Goal: Task Accomplishment & Management: Complete application form

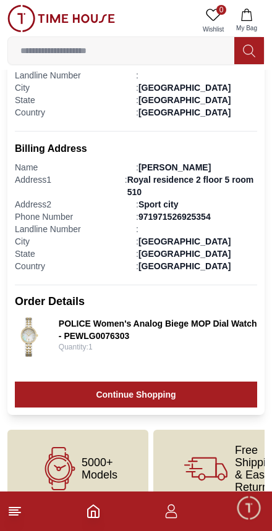
scroll to position [366, 0]
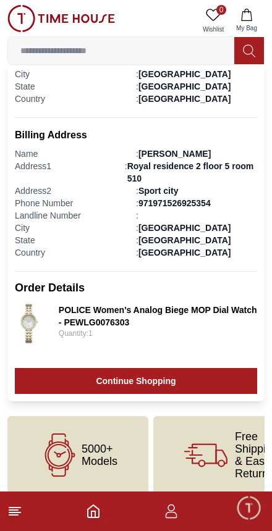
click at [176, 515] on icon "button" at bounding box center [171, 511] width 15 height 15
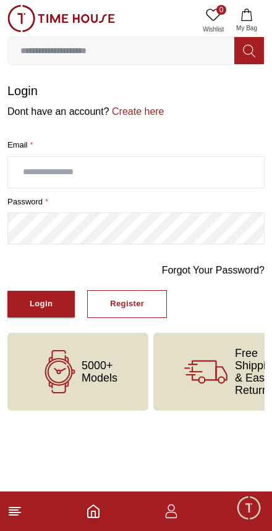
click at [92, 526] on footer at bounding box center [136, 511] width 272 height 40
click at [95, 514] on polyline "Home" at bounding box center [93, 514] width 4 height 6
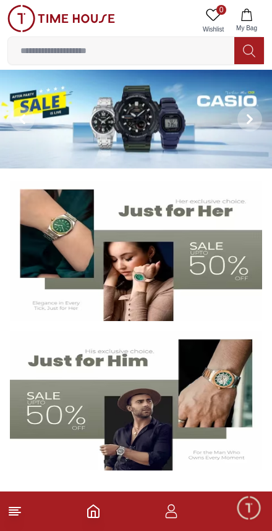
click at [22, 512] on icon at bounding box center [14, 511] width 15 height 15
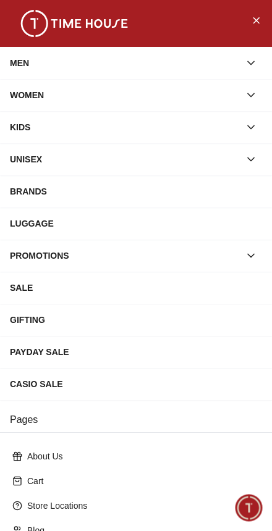
click at [256, 23] on icon "Close Menu" at bounding box center [256, 19] width 10 height 15
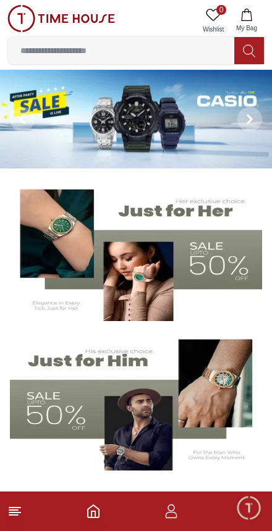
click at [177, 510] on icon "button" at bounding box center [171, 511] width 15 height 15
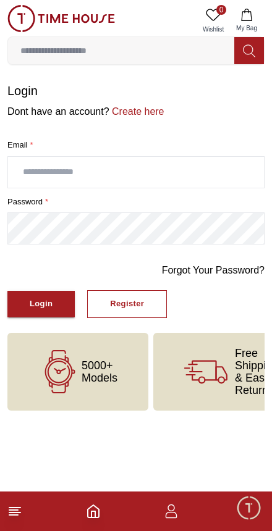
click at [140, 106] on link "Create here" at bounding box center [136, 111] width 55 height 10
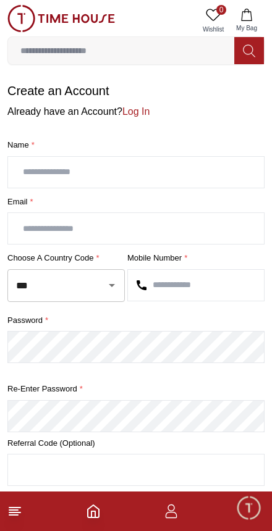
click at [188, 169] on input "text" at bounding box center [136, 172] width 256 height 31
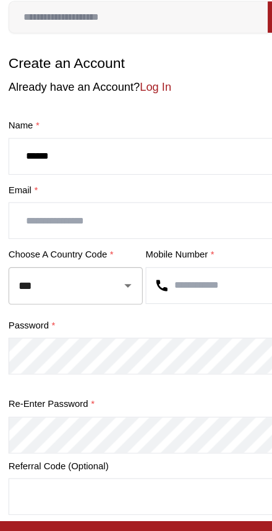
type input "*****"
click at [88, 213] on input "text" at bounding box center [136, 228] width 256 height 31
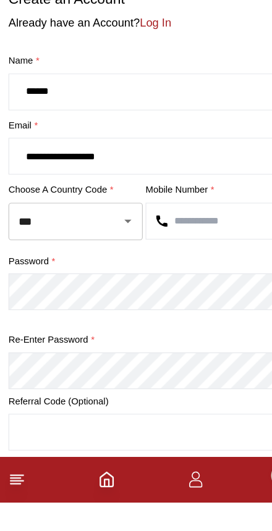
type input "**********"
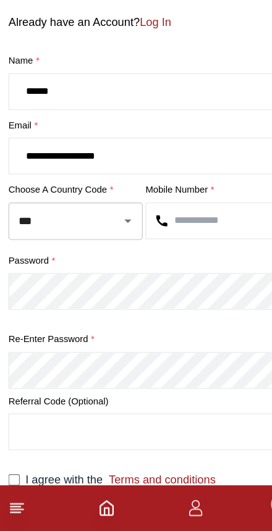
click at [173, 244] on input "text" at bounding box center [196, 259] width 136 height 31
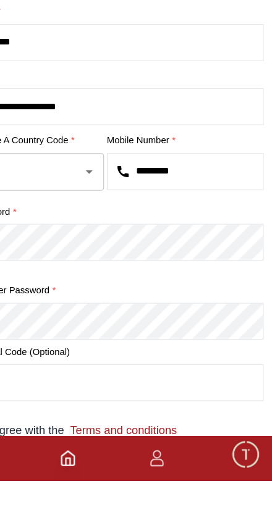
type input "*********"
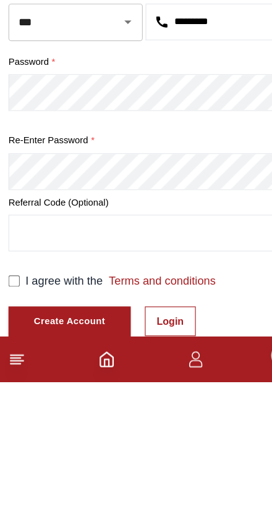
scroll to position [169, 0]
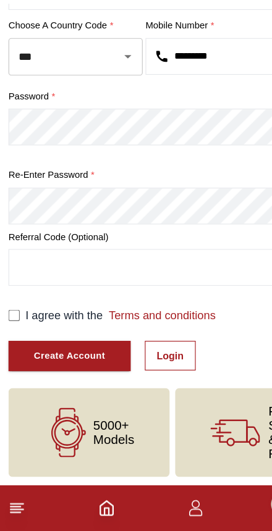
click at [9, 335] on div "I agree with the Terms and conditions Create Account Login" at bounding box center [135, 363] width 257 height 56
click at [79, 371] on div "Create Account" at bounding box center [61, 378] width 62 height 14
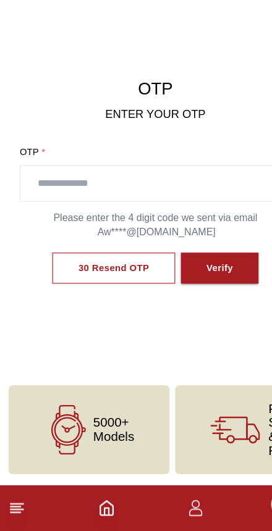
scroll to position [9, 0]
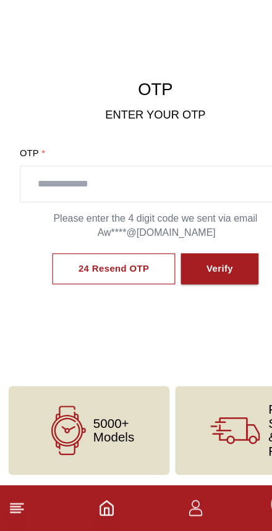
click at [190, 212] on input "text" at bounding box center [136, 227] width 236 height 31
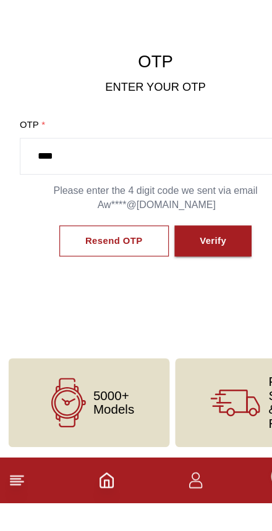
type input "****"
click at [193, 295] on div "Verify" at bounding box center [186, 302] width 23 height 14
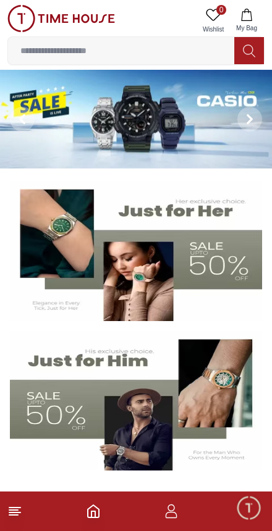
click at [167, 518] on icon "button" at bounding box center [171, 515] width 12 height 6
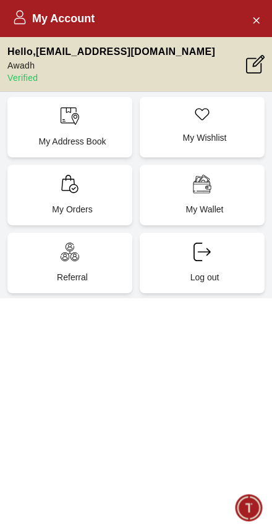
click at [31, 16] on h2 "My Account" at bounding box center [53, 18] width 82 height 17
click at [252, 20] on icon "Close Account" at bounding box center [256, 19] width 10 height 15
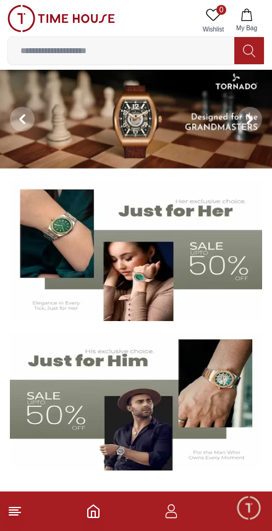
click at [21, 510] on icon at bounding box center [14, 511] width 15 height 15
